Goal: Task Accomplishment & Management: Manage account settings

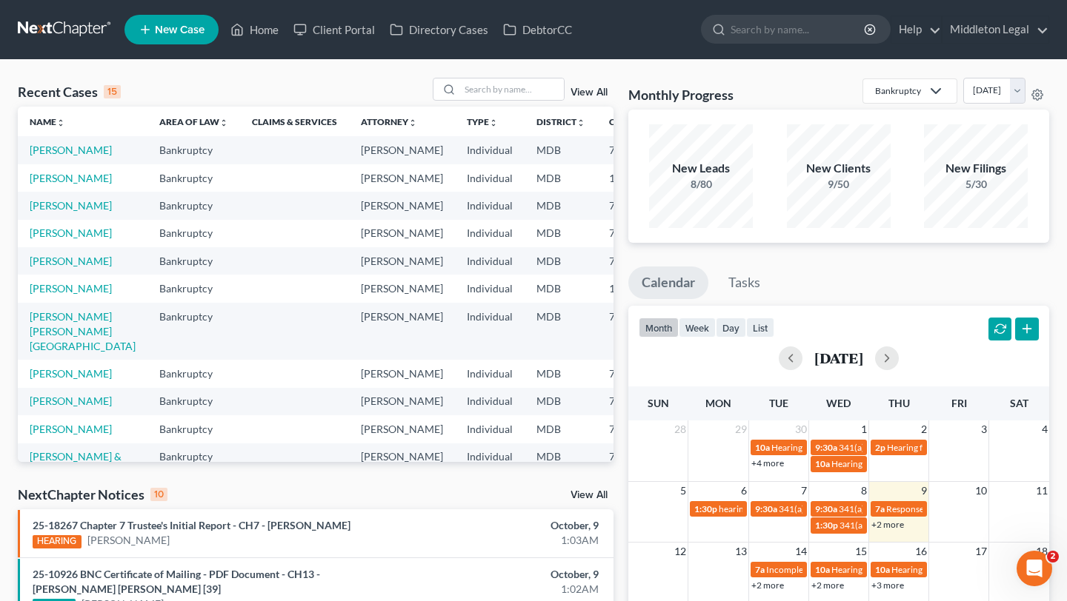
click at [48, 158] on td "[PERSON_NAME]" at bounding box center [83, 149] width 130 height 27
click at [51, 156] on link "[PERSON_NAME]" at bounding box center [71, 150] width 82 height 13
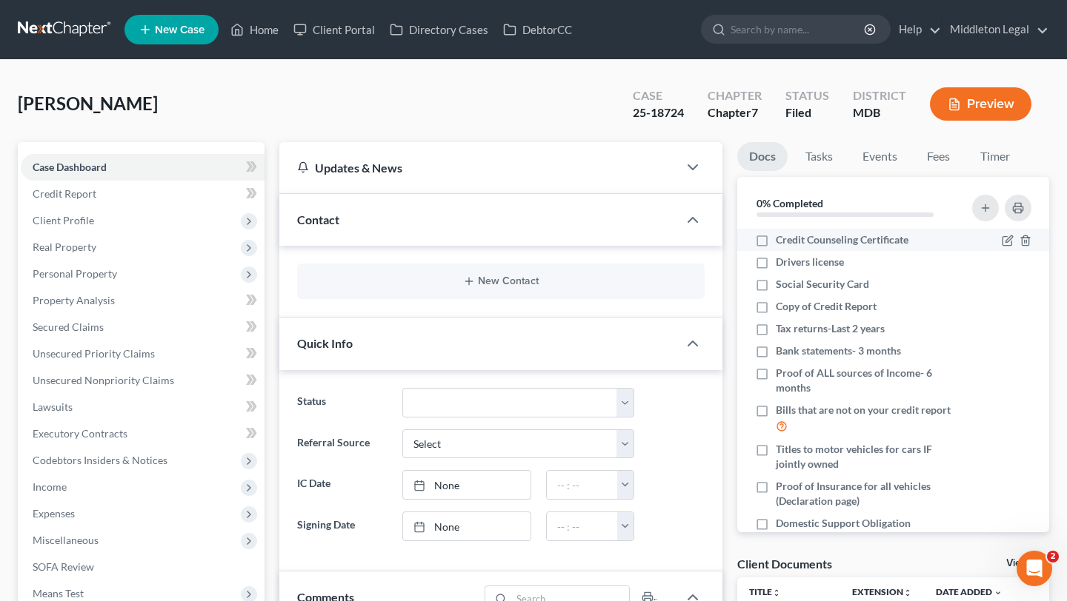
scroll to position [194, 0]
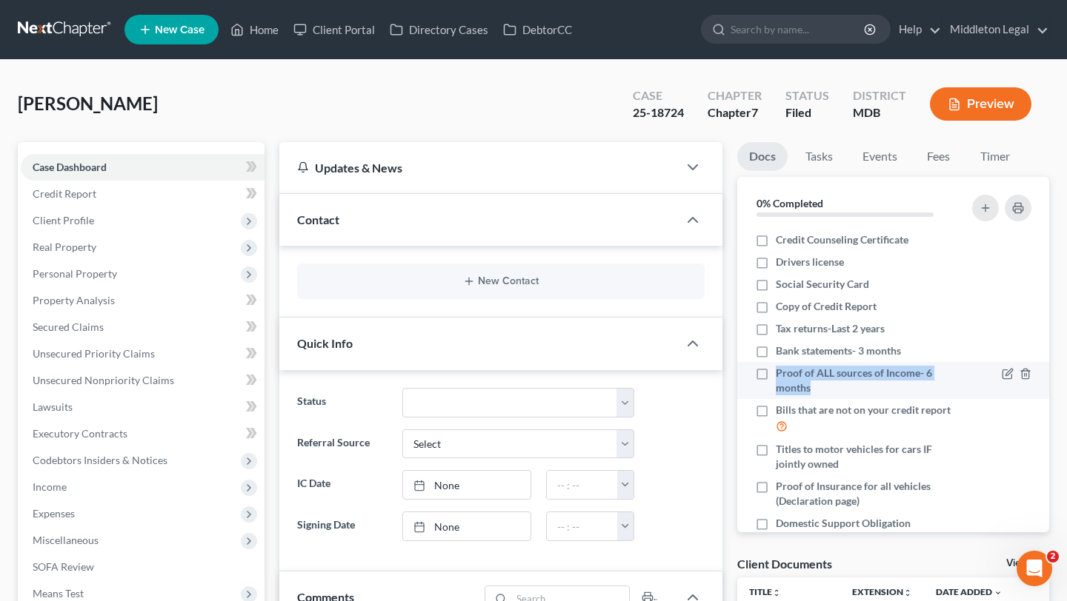
drag, startPoint x: 833, startPoint y: 391, endPoint x: 777, endPoint y: 375, distance: 57.9
click at [777, 375] on span "Proof of ALL sources of Income- 6 months" at bounding box center [866, 381] width 183 height 30
copy span "Proof of ALL sources of Income- 6 months"
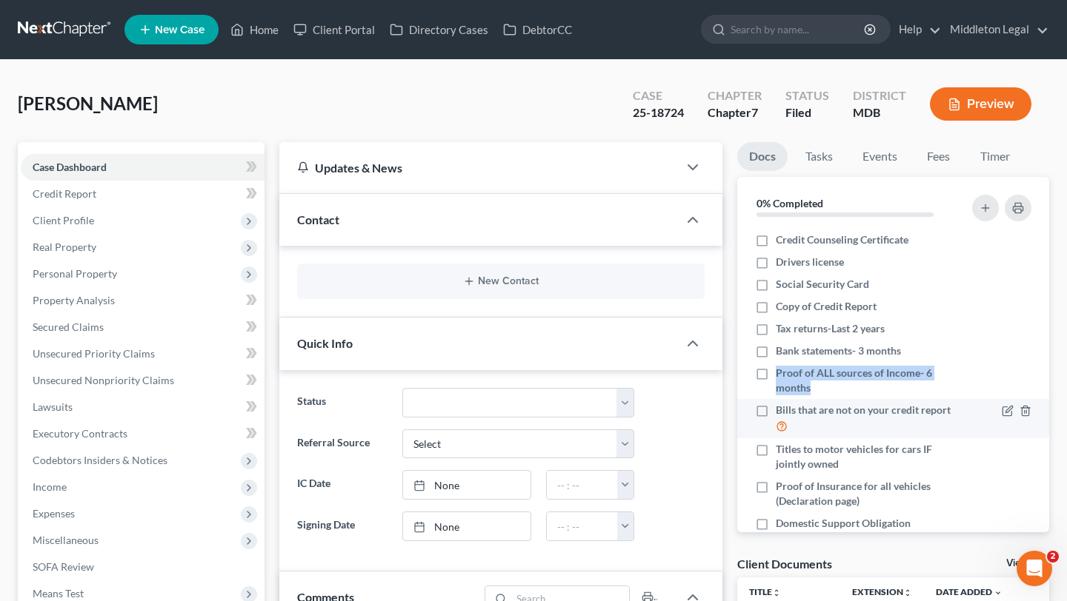
scroll to position [56, 0]
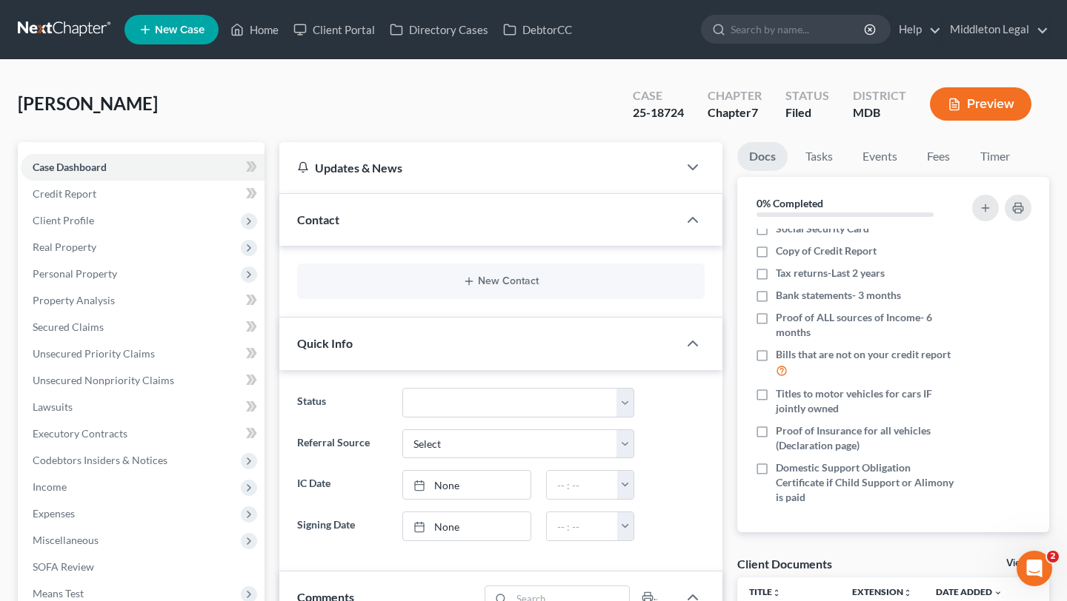
click at [268, 44] on ul "New Case Home Client Portal Directory Cases DebtorCC - No Result - See all resu…" at bounding box center [586, 29] width 924 height 39
click at [268, 43] on ul "New Case Home Client Portal Directory Cases DebtorCC - No Result - See all resu…" at bounding box center [586, 29] width 924 height 39
click at [267, 40] on link "Home" at bounding box center [254, 29] width 63 height 27
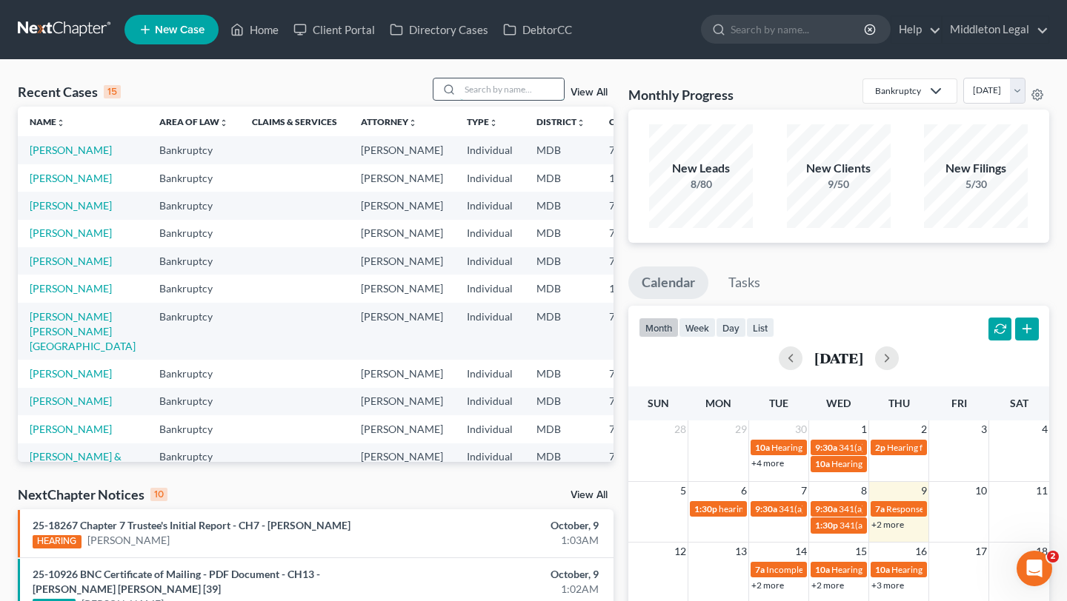
click at [468, 89] on input "search" at bounding box center [512, 89] width 104 height 21
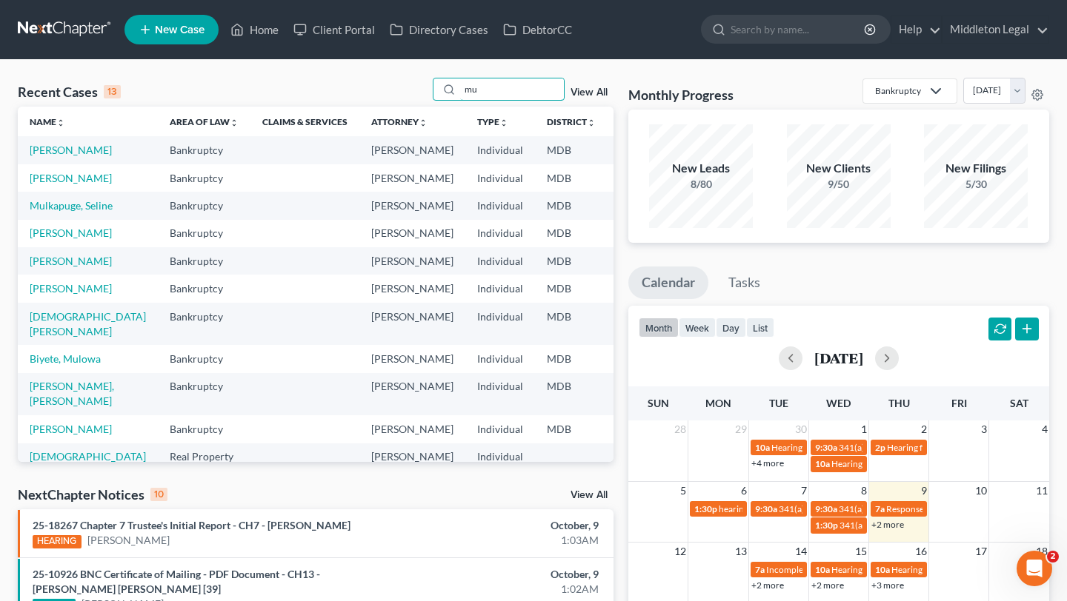
type input "mu"
click at [52, 192] on td "[PERSON_NAME]" at bounding box center [88, 177] width 140 height 27
click at [59, 184] on link "[PERSON_NAME]" at bounding box center [71, 178] width 82 height 13
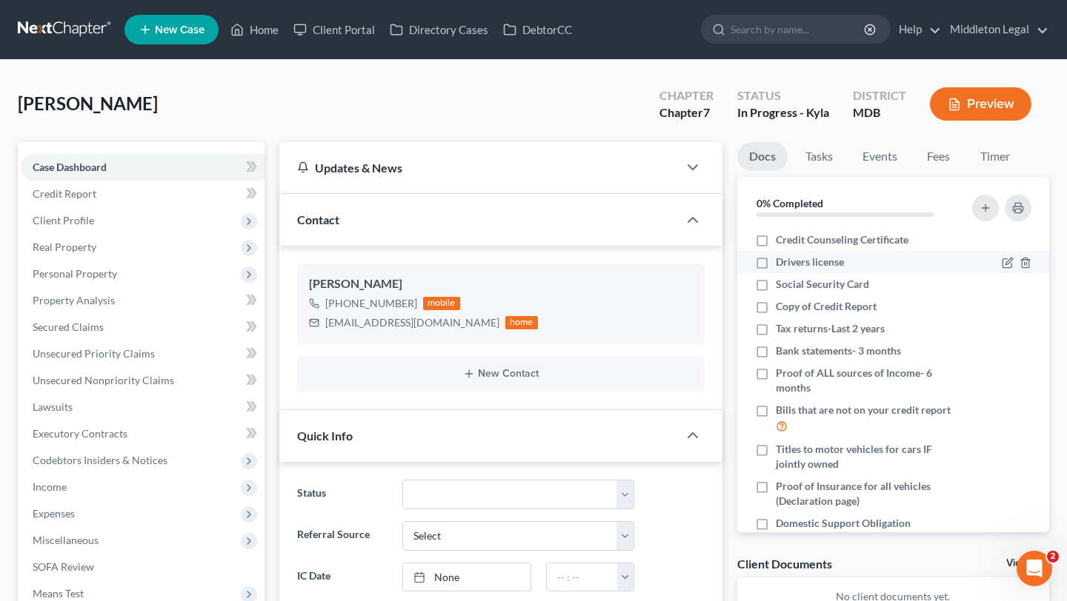
click at [775, 263] on label "Drivers license" at bounding box center [809, 262] width 68 height 15
click at [781, 263] on input "Drivers license" at bounding box center [786, 260] width 10 height 10
checkbox input "true"
click at [775, 283] on label "Social Security Card" at bounding box center [821, 284] width 93 height 15
click at [781, 283] on input "Social Security Card" at bounding box center [786, 282] width 10 height 10
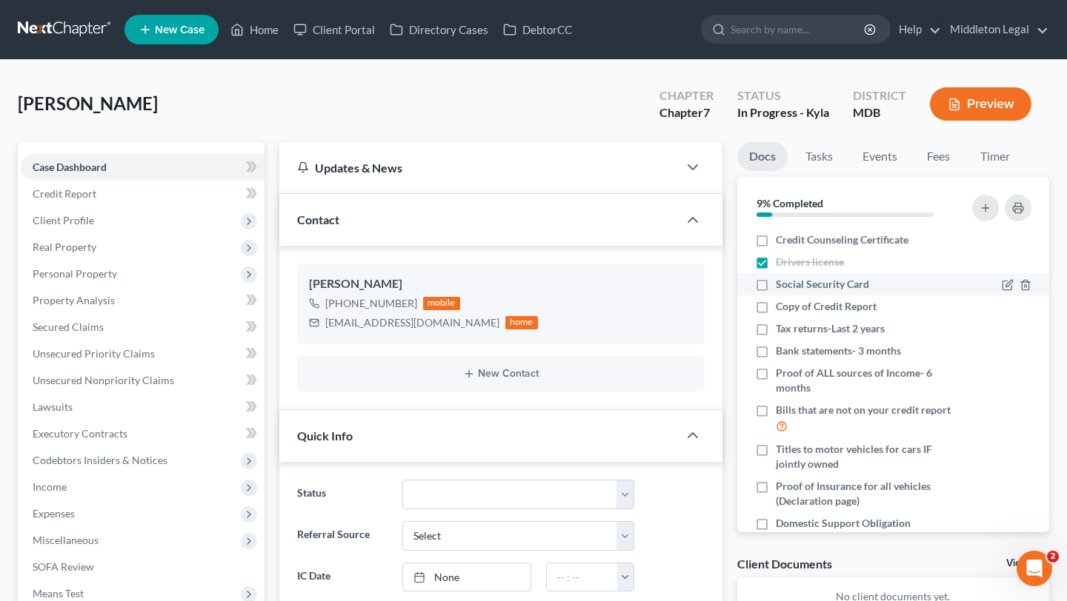
checkbox input "true"
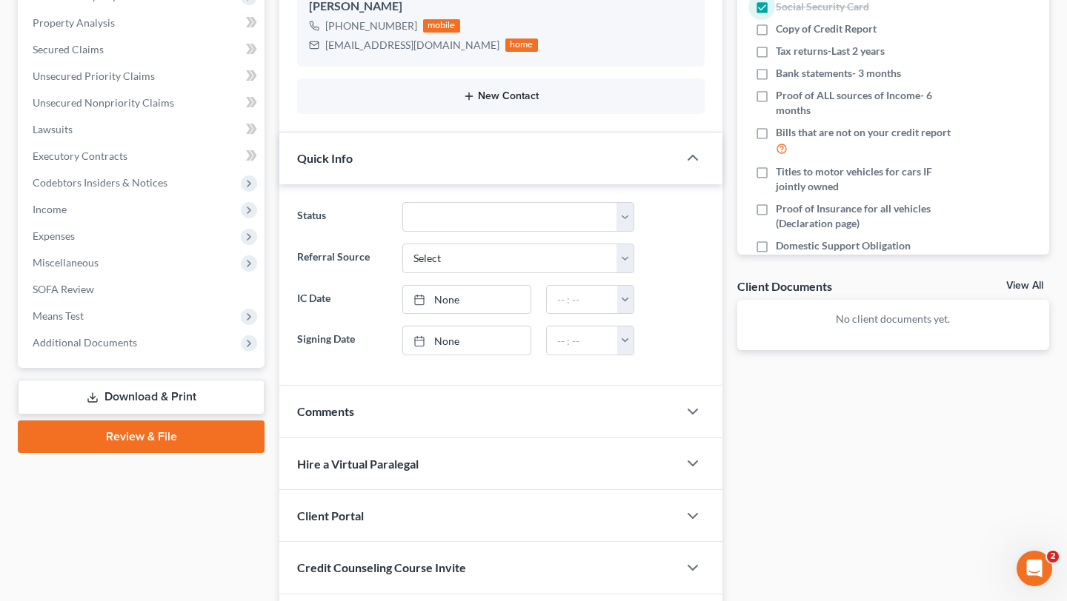
scroll to position [276, 0]
